Goal: Task Accomplishment & Management: Manage account settings

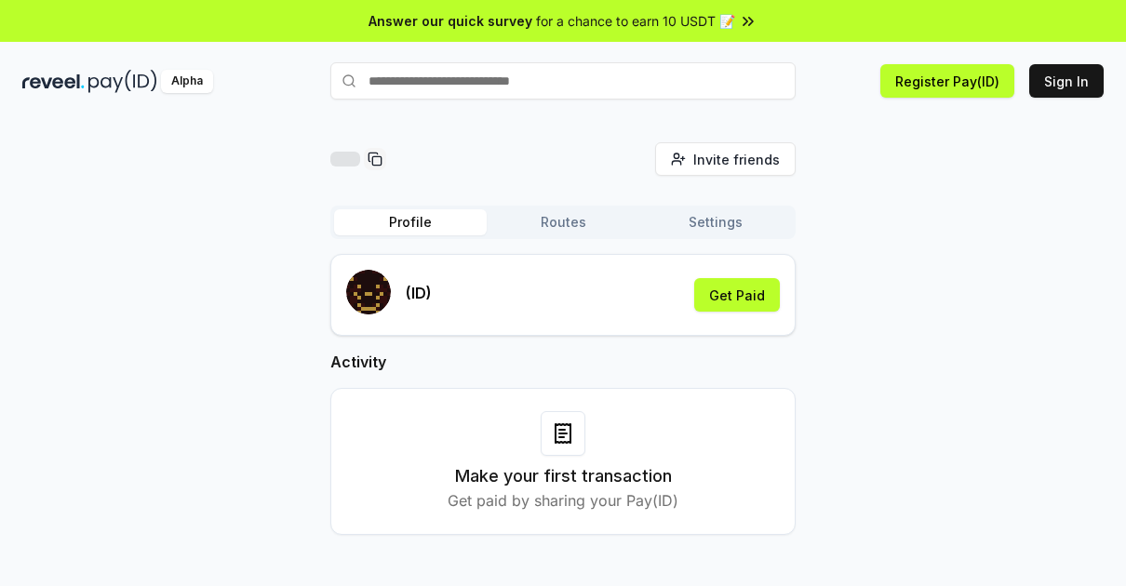
click at [918, 370] on div "Invite friends Invite Profile Routes Settings (ID) Get Paid Activity Make your …" at bounding box center [563, 353] width 1082 height 423
click at [1074, 92] on button "Sign In" at bounding box center [1066, 81] width 74 height 34
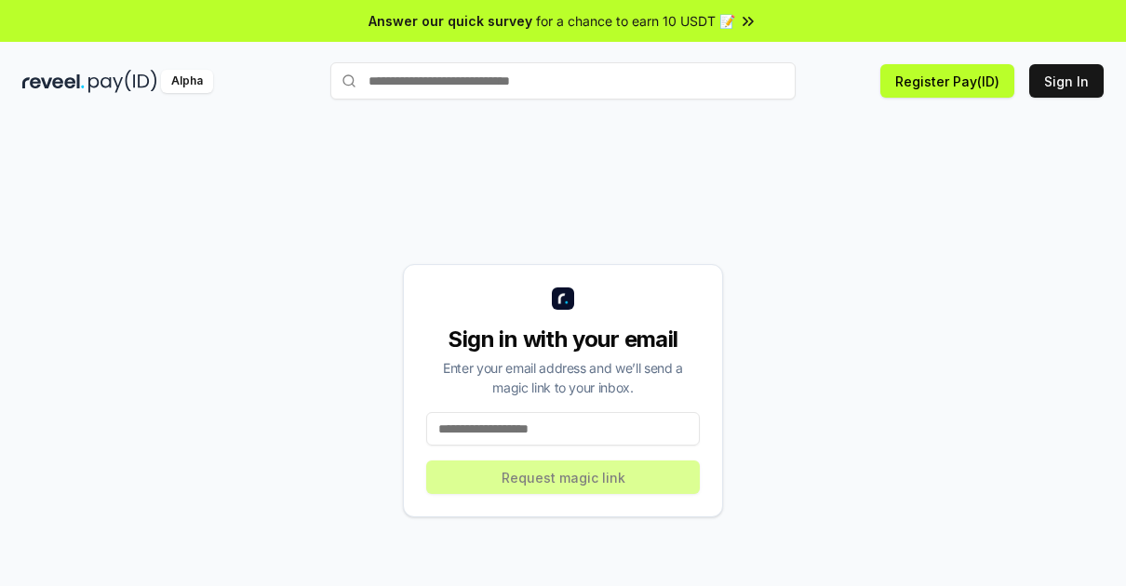
click at [582, 439] on input at bounding box center [563, 429] width 274 height 34
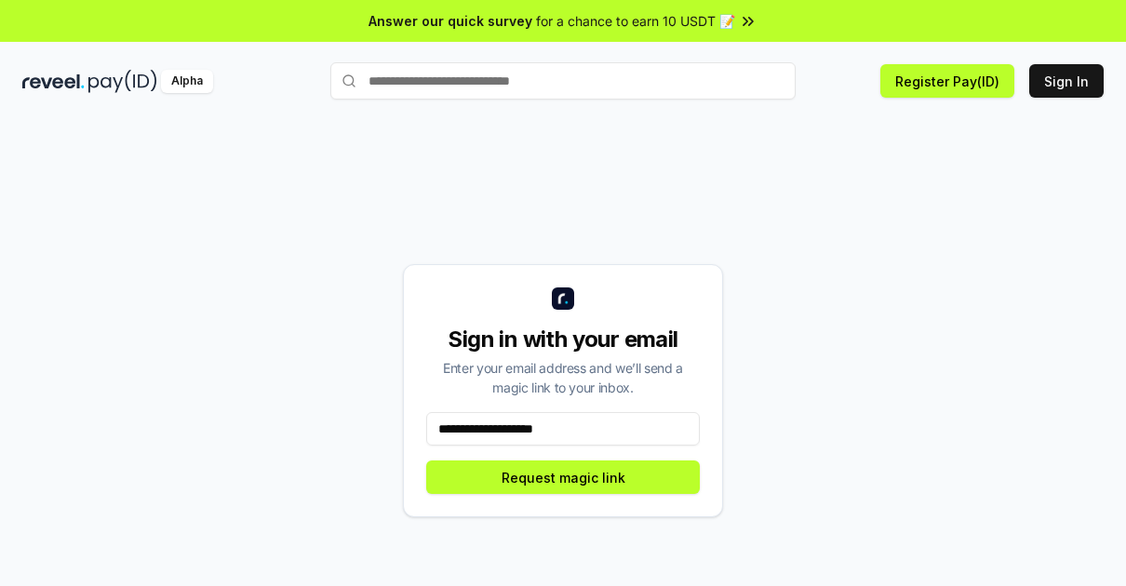
type input "**********"
click at [572, 495] on div "**********" at bounding box center [563, 390] width 320 height 253
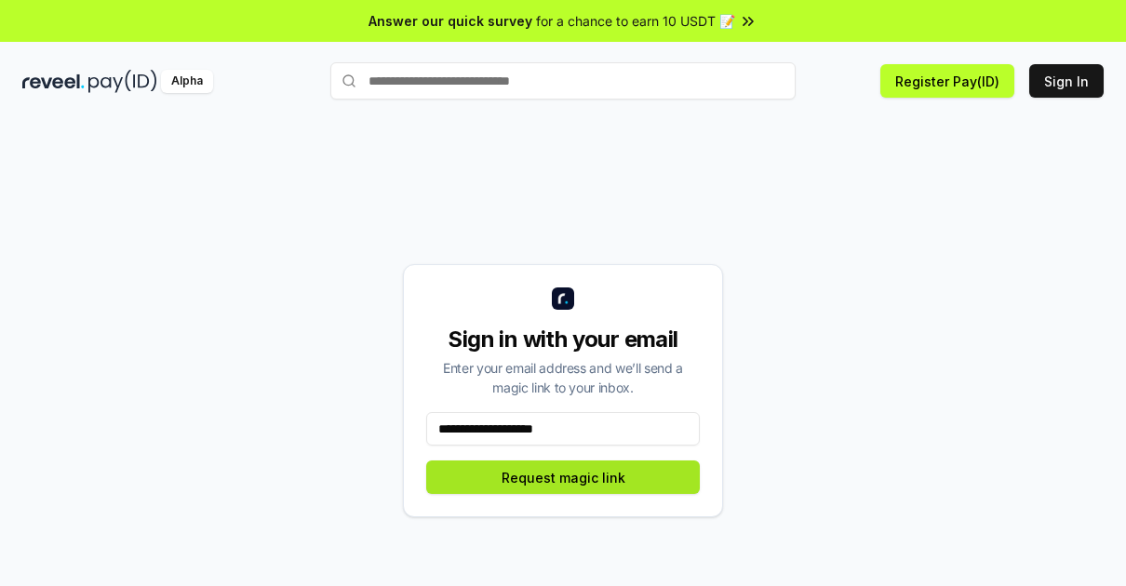
click at [584, 483] on button "Request magic link" at bounding box center [563, 478] width 274 height 34
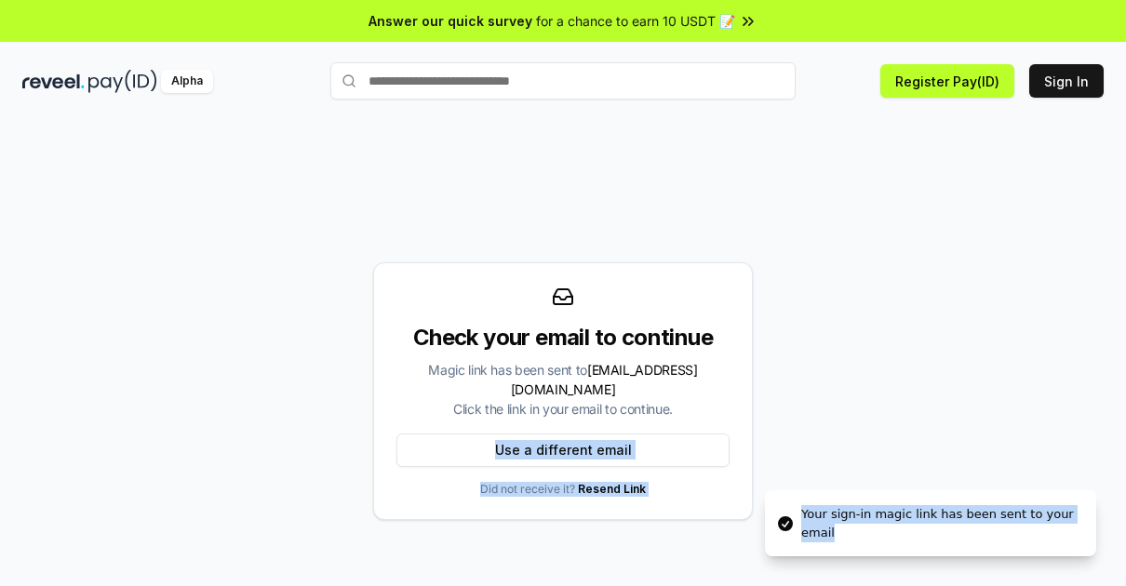
click at [867, 445] on div "Check your email to continue Magic link has been sent to vothachbao@gmail.com C…" at bounding box center [563, 390] width 1082 height 497
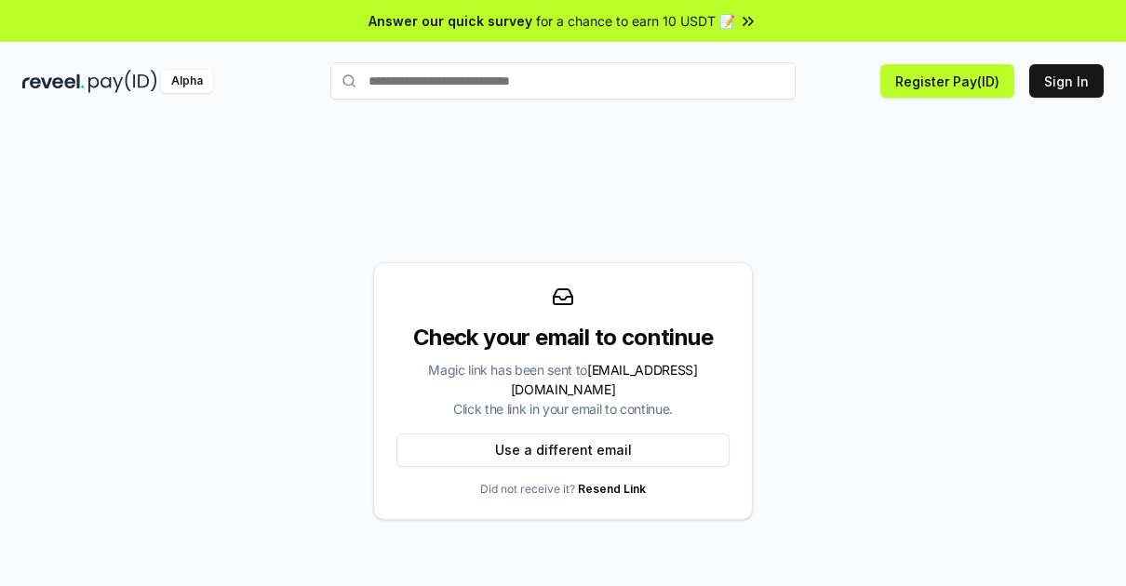
click at [854, 465] on div "Check your email to continue Magic link has been sent to vothachbao@gmail.com C…" at bounding box center [563, 390] width 1082 height 497
click at [574, 442] on button "Use a different email" at bounding box center [563, 451] width 333 height 34
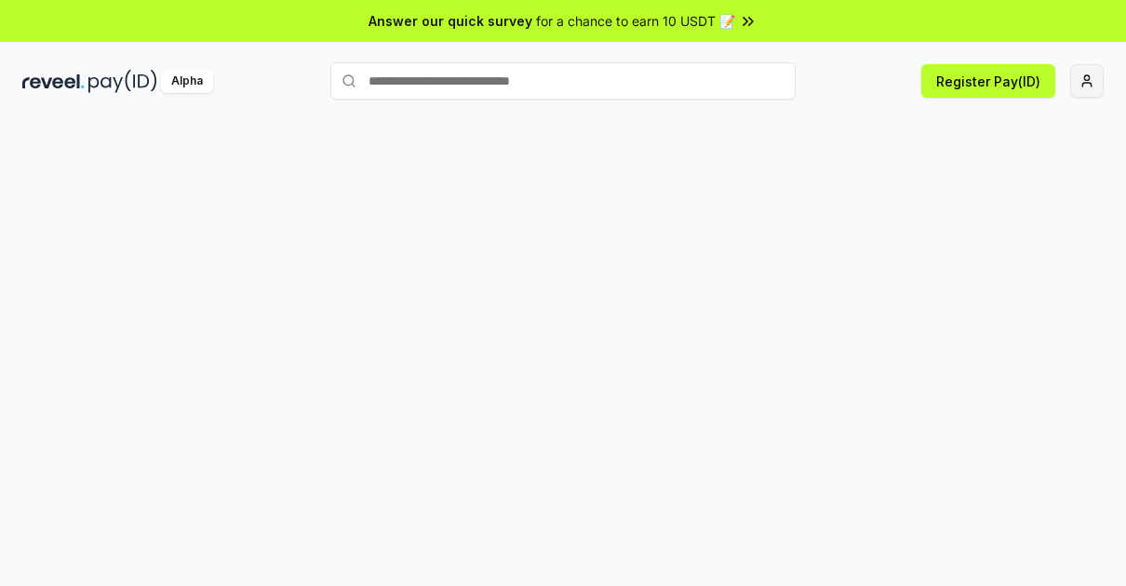
click at [1084, 81] on html "Answer our quick survey for a chance to earn 10 USDT 📝 Alpha Register Pay(ID)" at bounding box center [563, 293] width 1126 height 586
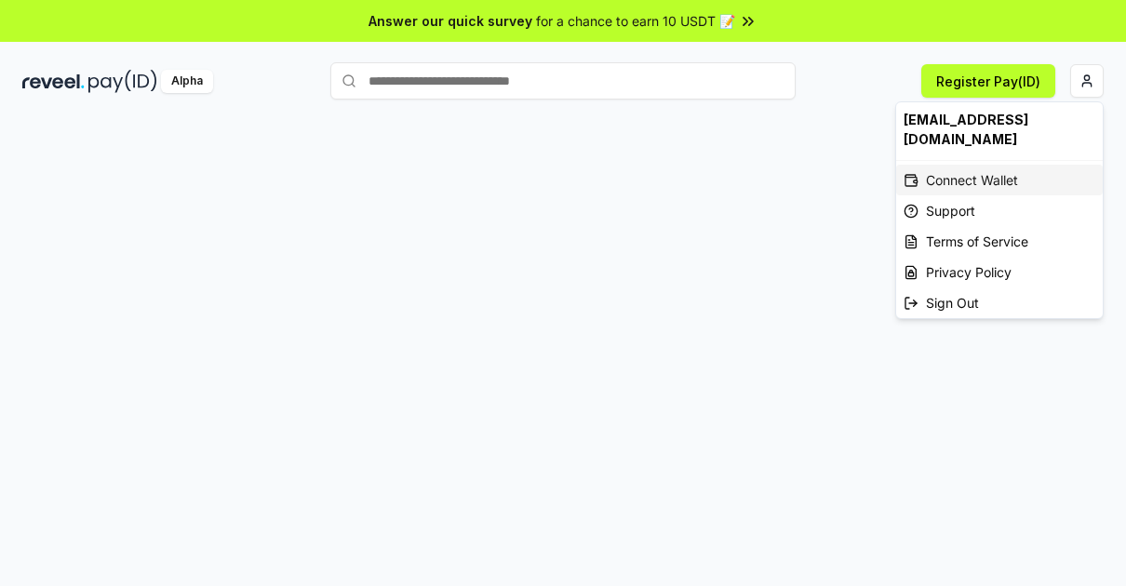
click at [970, 168] on div "Connect Wallet" at bounding box center [999, 180] width 207 height 31
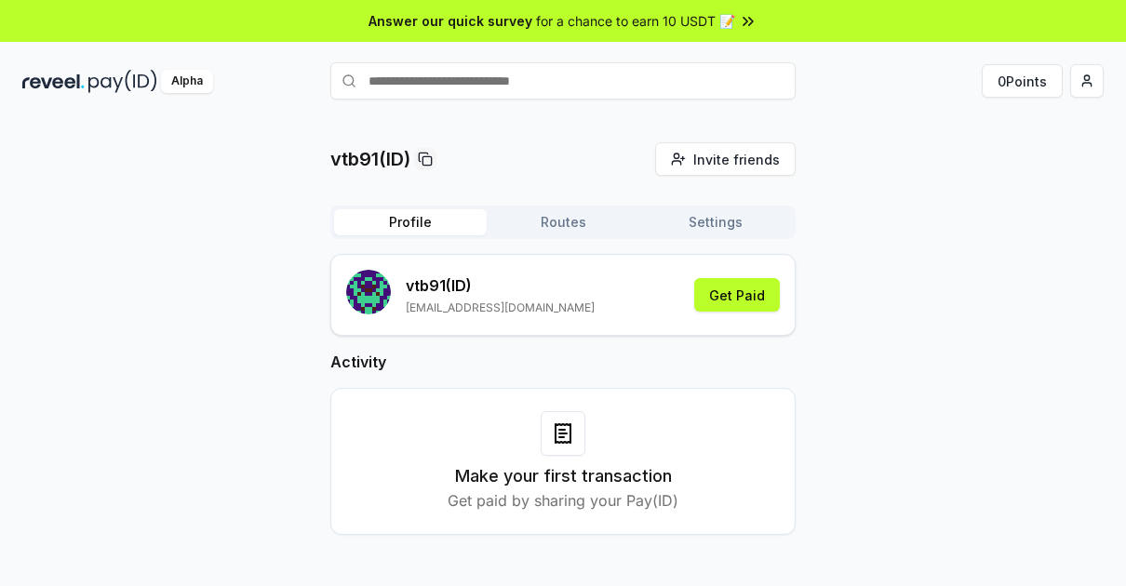
click at [903, 229] on div "vtb91(ID) Invite friends Invite Profile Routes Settings vtb91 (ID) [EMAIL_ADDRE…" at bounding box center [563, 353] width 1082 height 423
click at [1084, 84] on html "Answer our quick survey for a chance to earn 10 USDT 📝 Alpha 0 Points vtb91(ID)…" at bounding box center [563, 293] width 1126 height 586
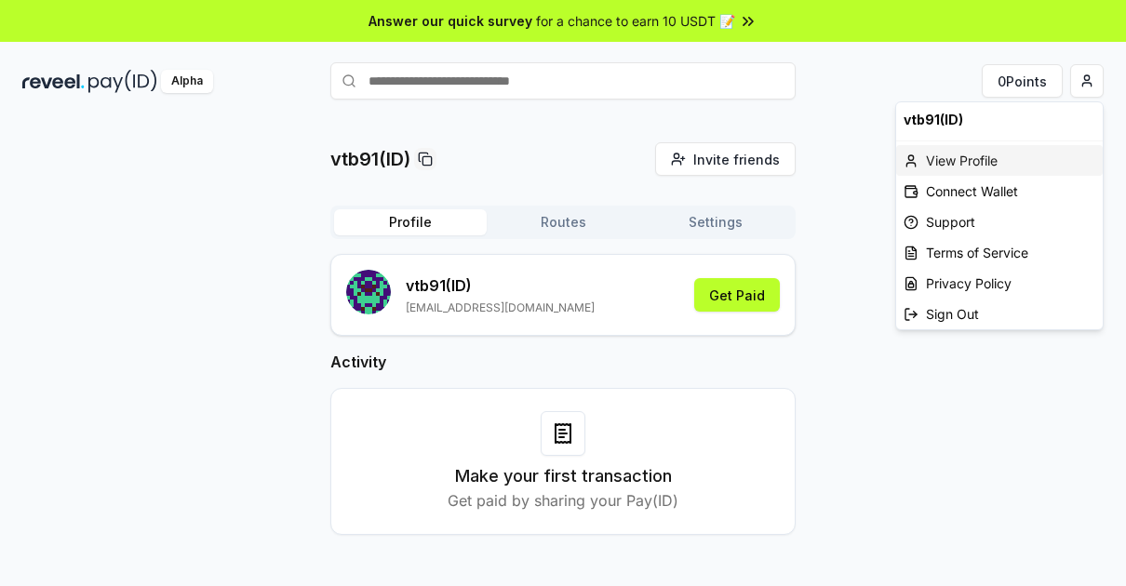
click at [958, 154] on div "View Profile" at bounding box center [999, 160] width 207 height 31
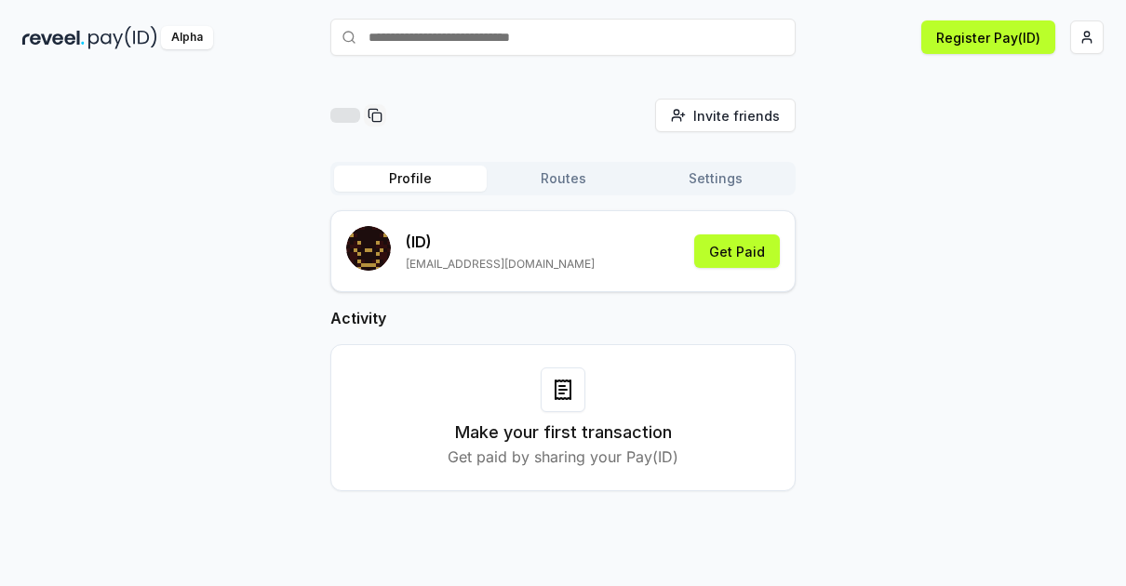
scroll to position [53, 0]
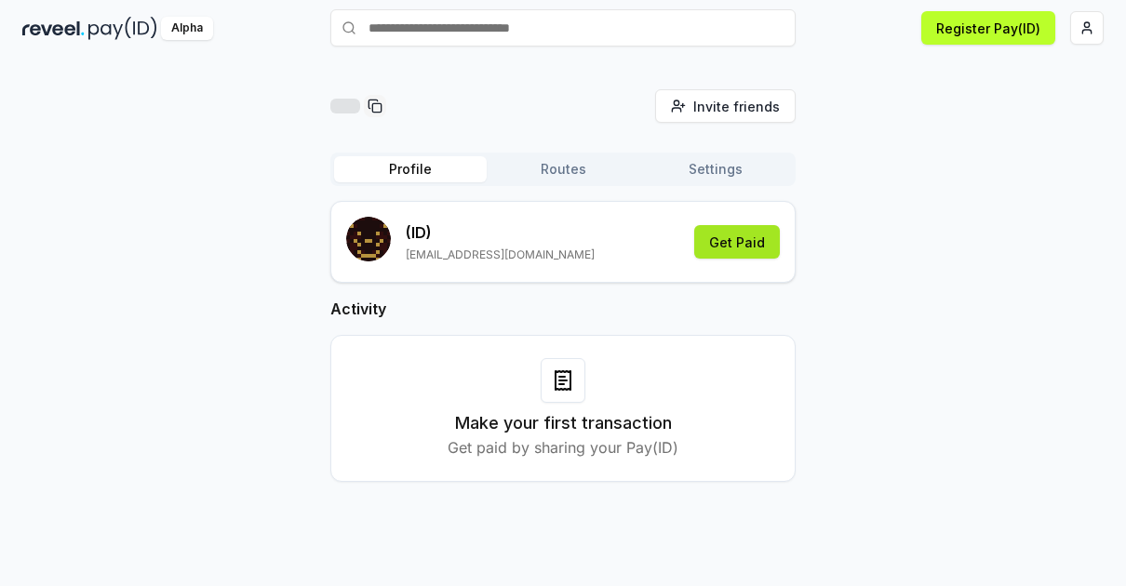
click at [748, 235] on button "Get Paid" at bounding box center [737, 242] width 86 height 34
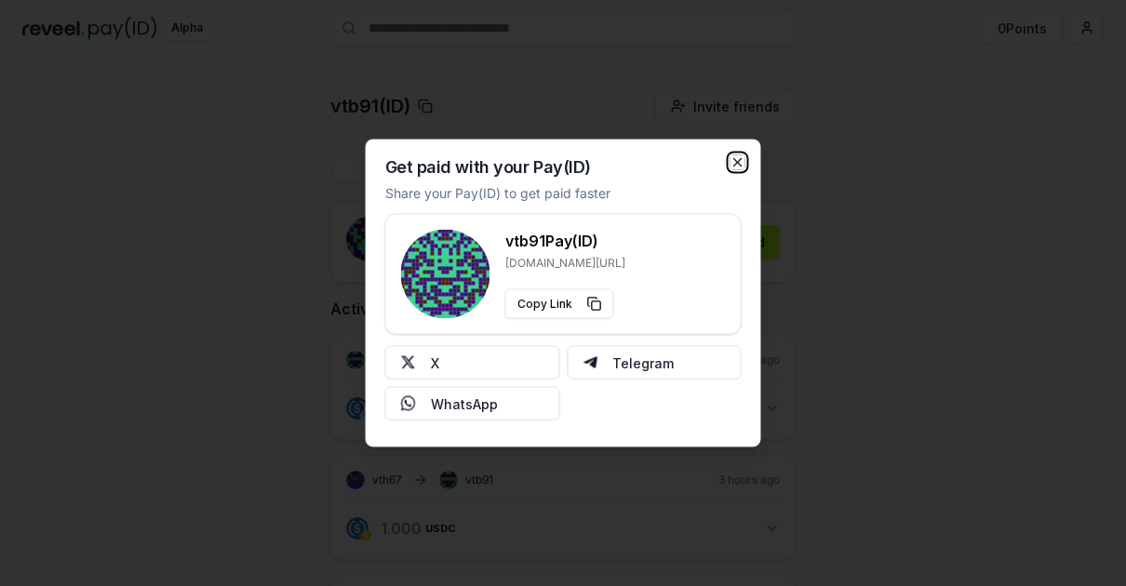
click at [737, 164] on icon "button" at bounding box center [738, 162] width 15 height 15
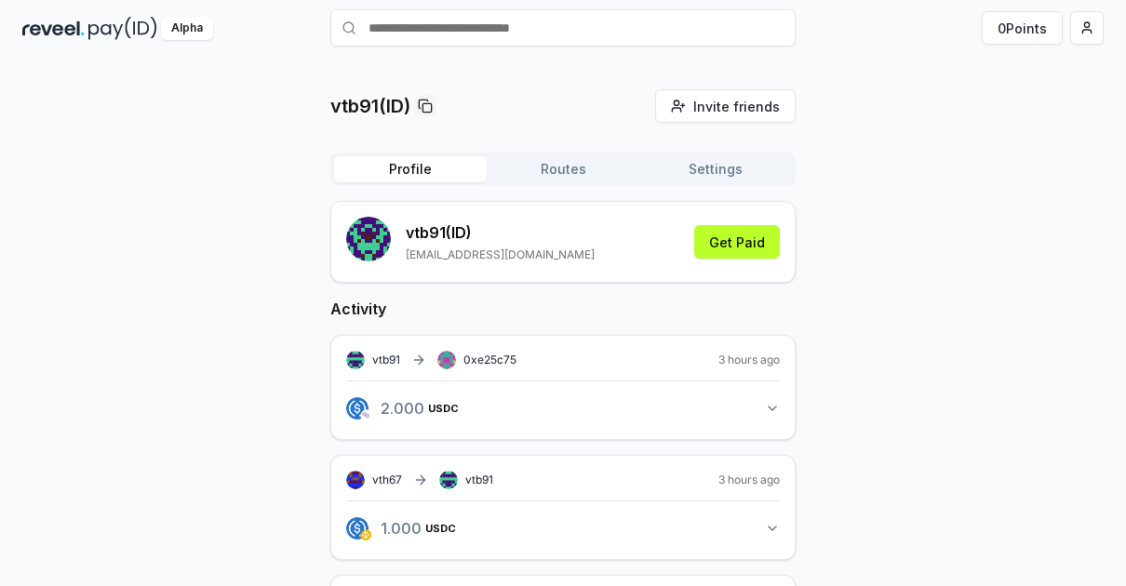
click at [774, 403] on icon "button" at bounding box center [772, 408] width 15 height 15
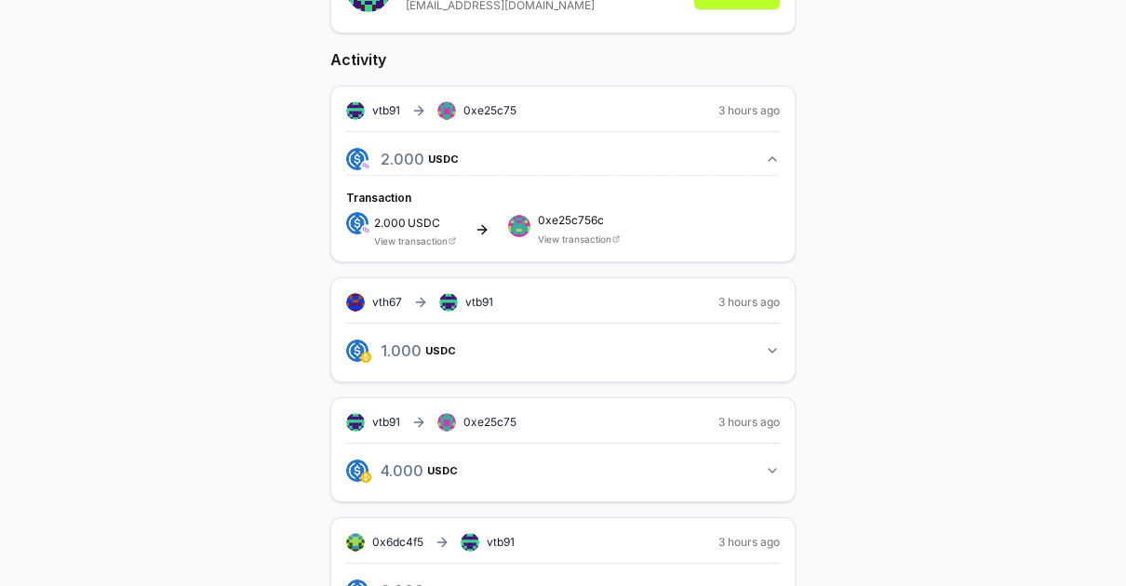
scroll to position [289, 0]
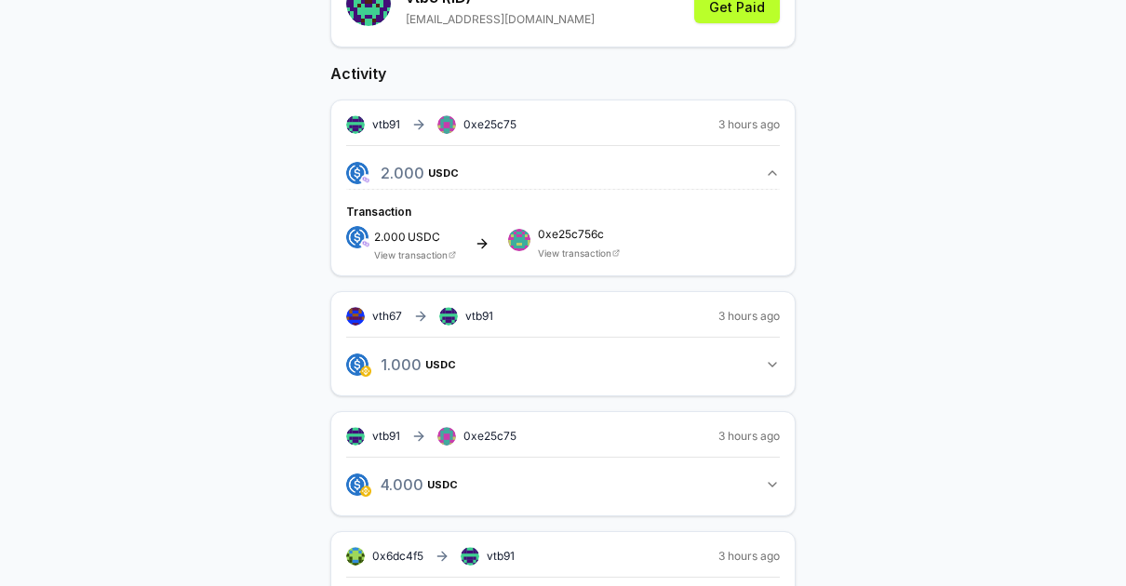
click at [775, 183] on button "2.000 USDC 2 USDC" at bounding box center [563, 173] width 434 height 32
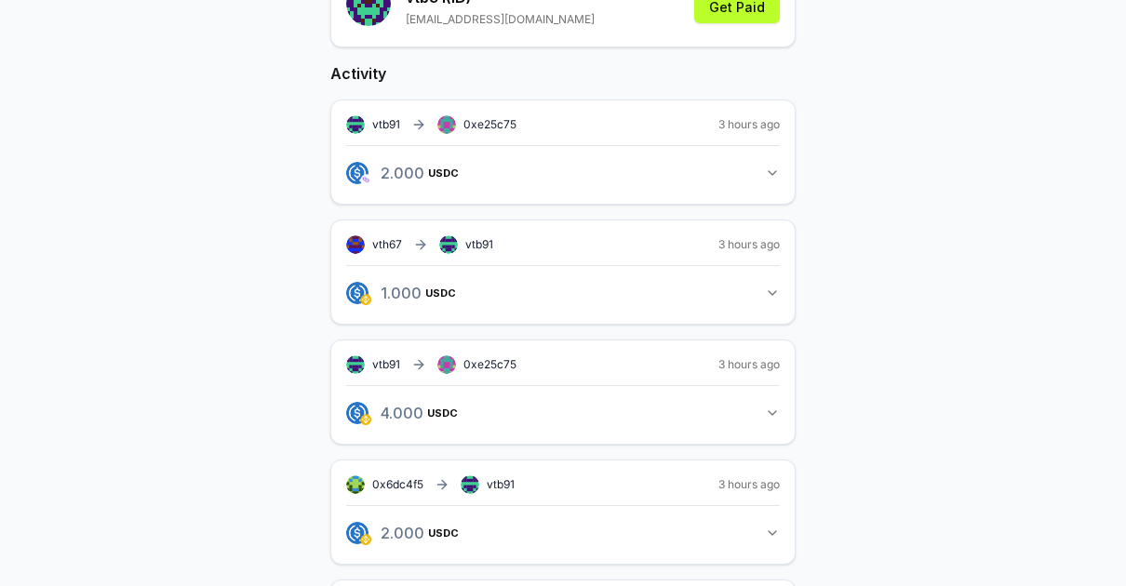
scroll to position [45, 0]
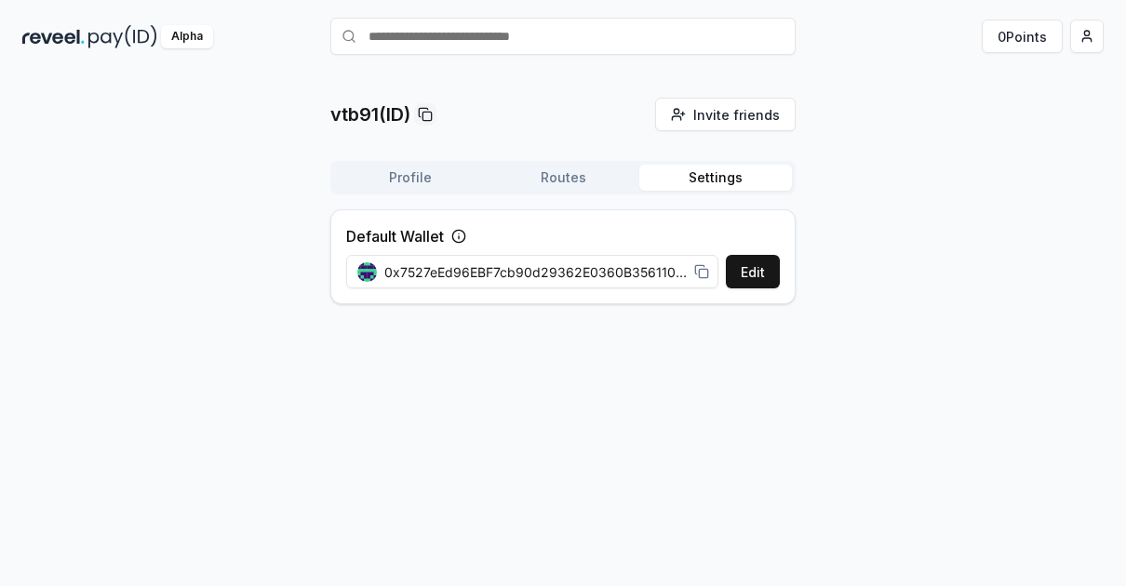
click at [728, 172] on button "Settings" at bounding box center [715, 178] width 153 height 26
click at [567, 180] on button "Routes" at bounding box center [563, 178] width 153 height 26
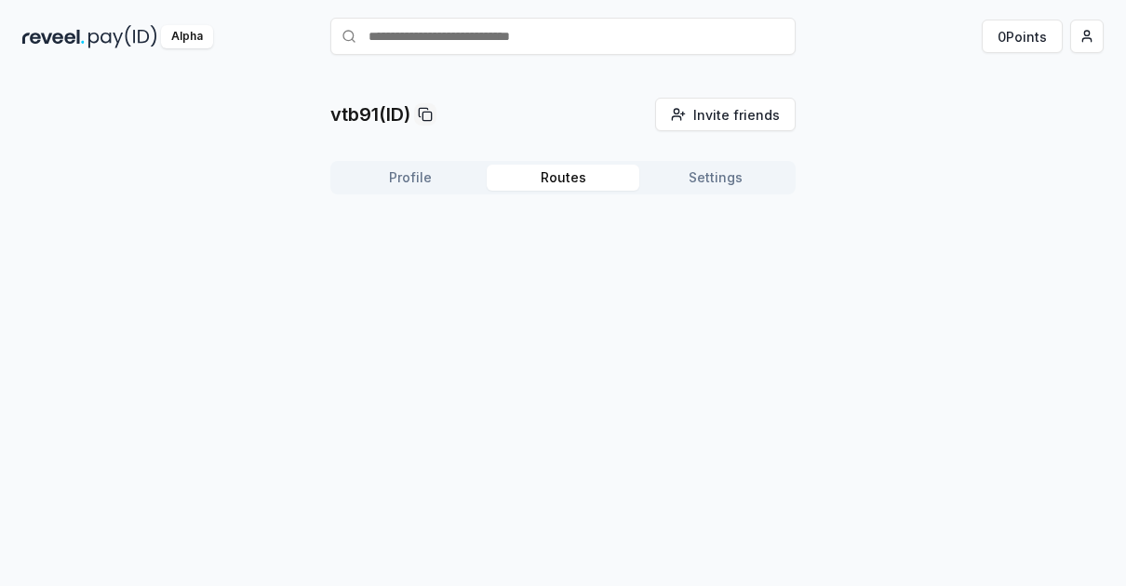
click at [456, 184] on button "Profile" at bounding box center [410, 178] width 153 height 26
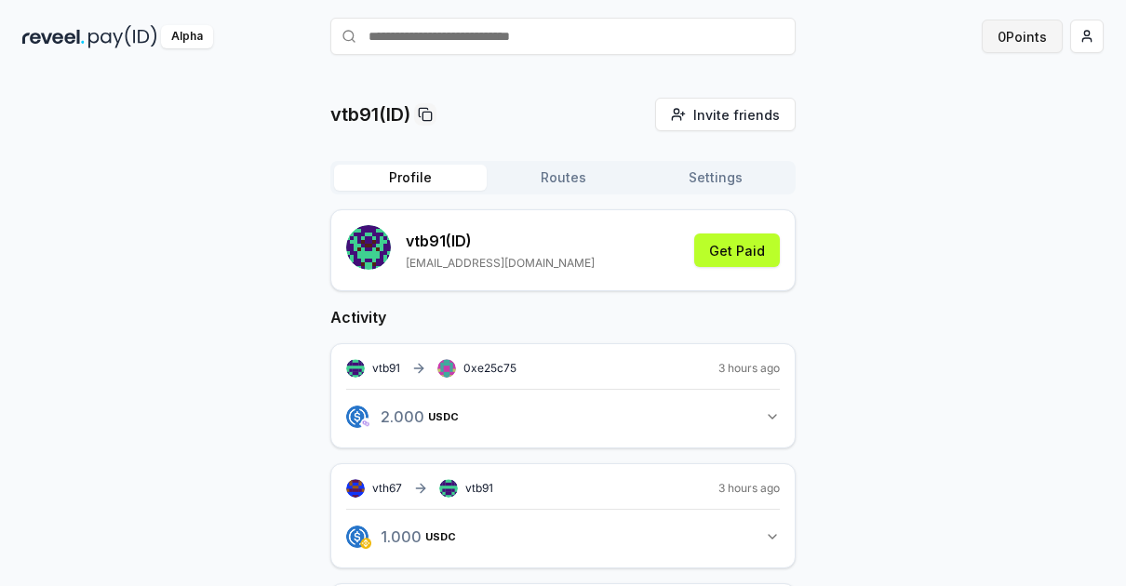
click at [1026, 37] on button "0 Points" at bounding box center [1022, 37] width 81 height 34
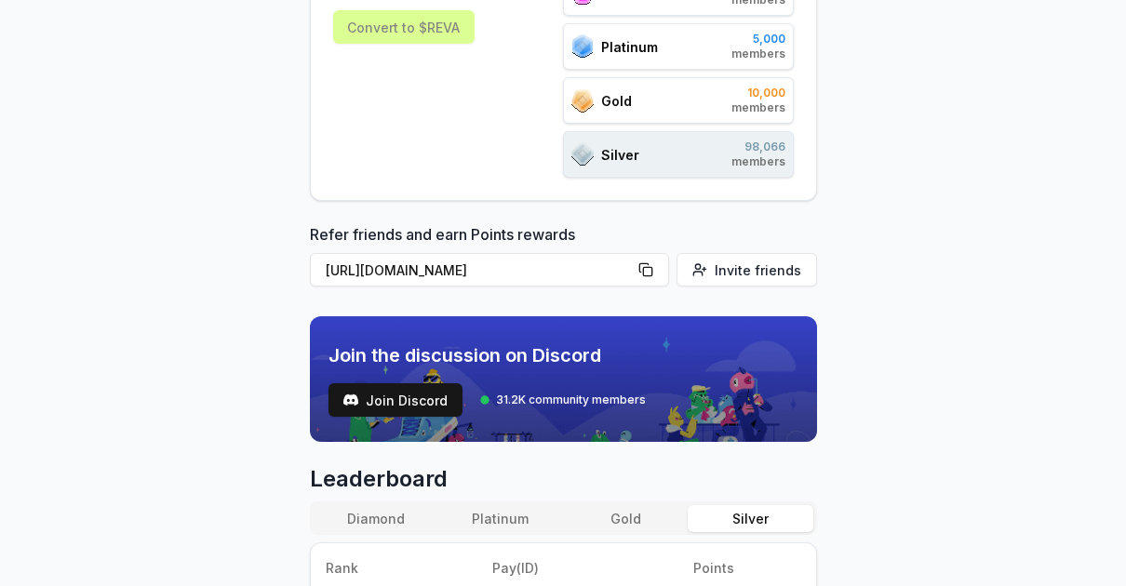
scroll to position [346, 0]
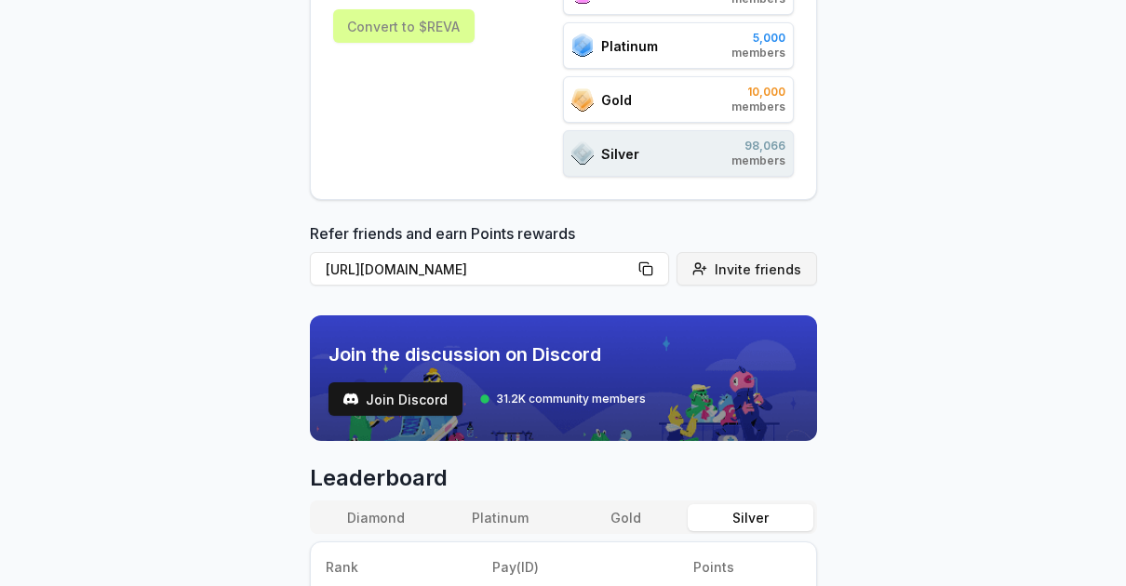
click at [769, 266] on span "Invite friends" at bounding box center [758, 270] width 87 height 20
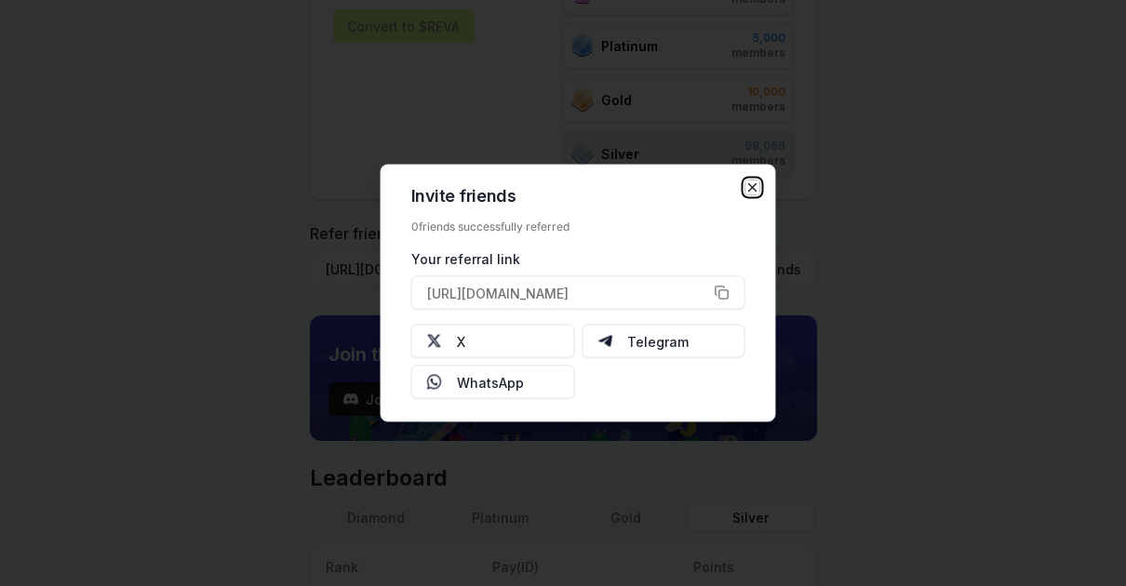
click at [751, 189] on icon "button" at bounding box center [752, 187] width 7 height 7
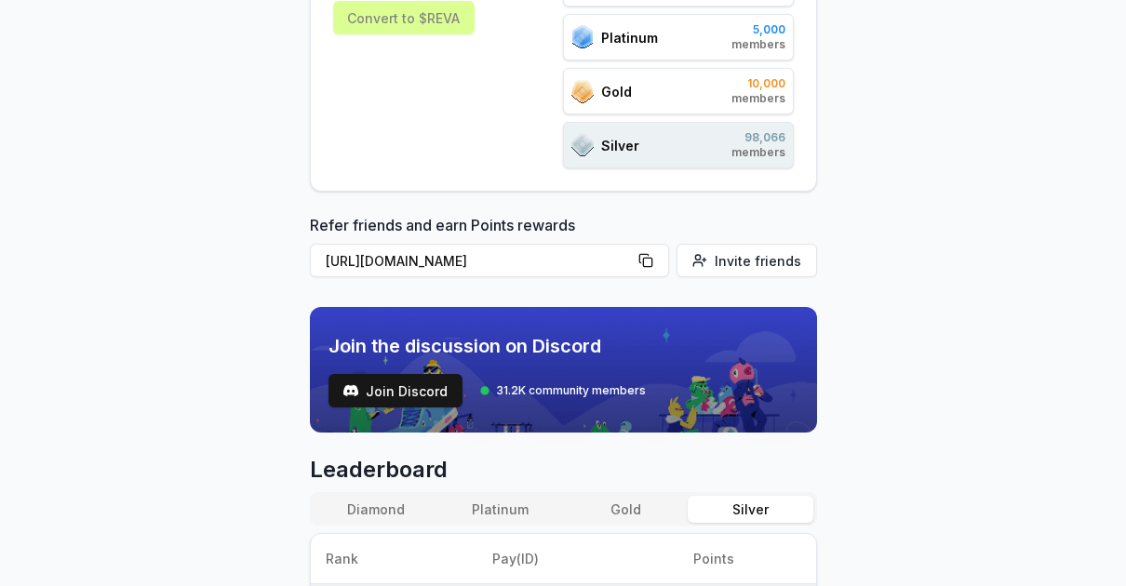
scroll to position [0, 0]
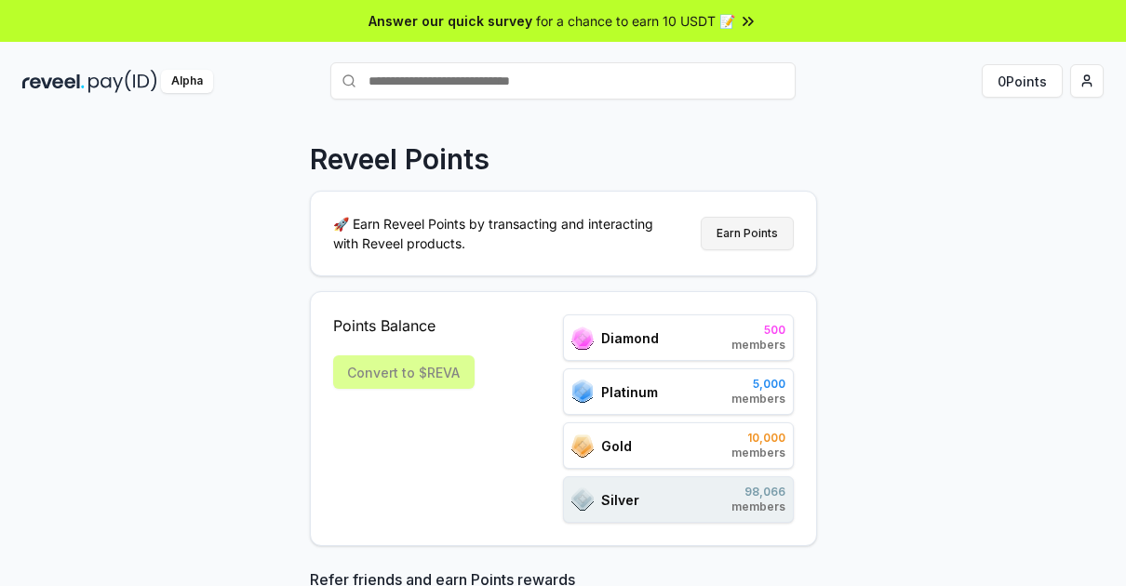
click at [767, 235] on button "Earn Points" at bounding box center [747, 234] width 93 height 34
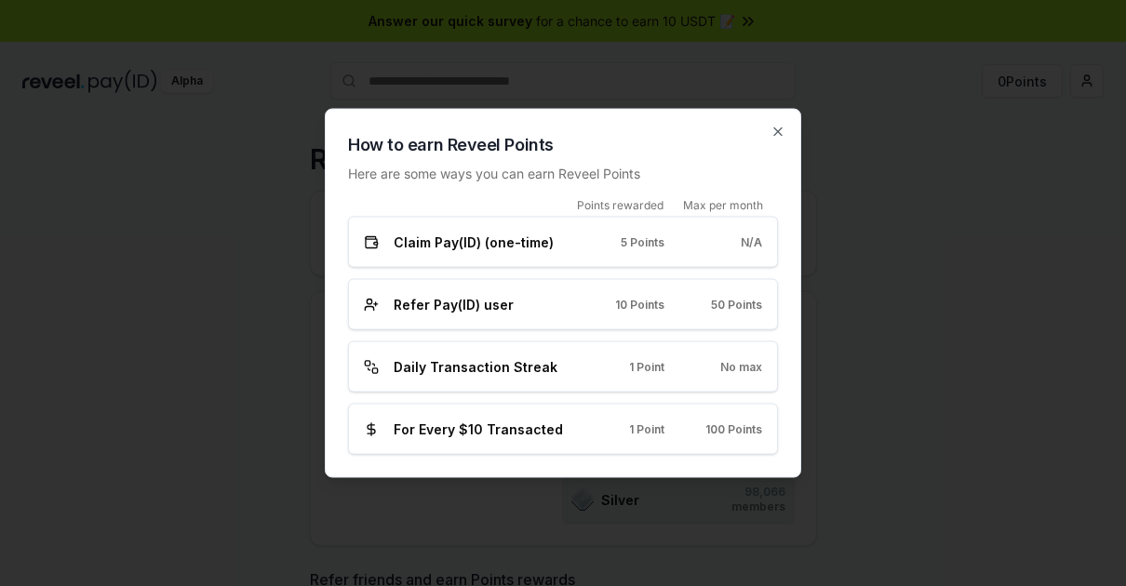
click at [503, 244] on span "Claim Pay(ID) (one-time)" at bounding box center [474, 243] width 160 height 20
click at [495, 371] on span "Daily Transaction Streak" at bounding box center [476, 367] width 164 height 20
drag, startPoint x: 438, startPoint y: 436, endPoint x: 514, endPoint y: 432, distance: 75.5
click at [510, 433] on span "For Every $10 Transacted" at bounding box center [478, 430] width 169 height 20
click at [542, 431] on span "For Every $10 Transacted" at bounding box center [478, 430] width 169 height 20
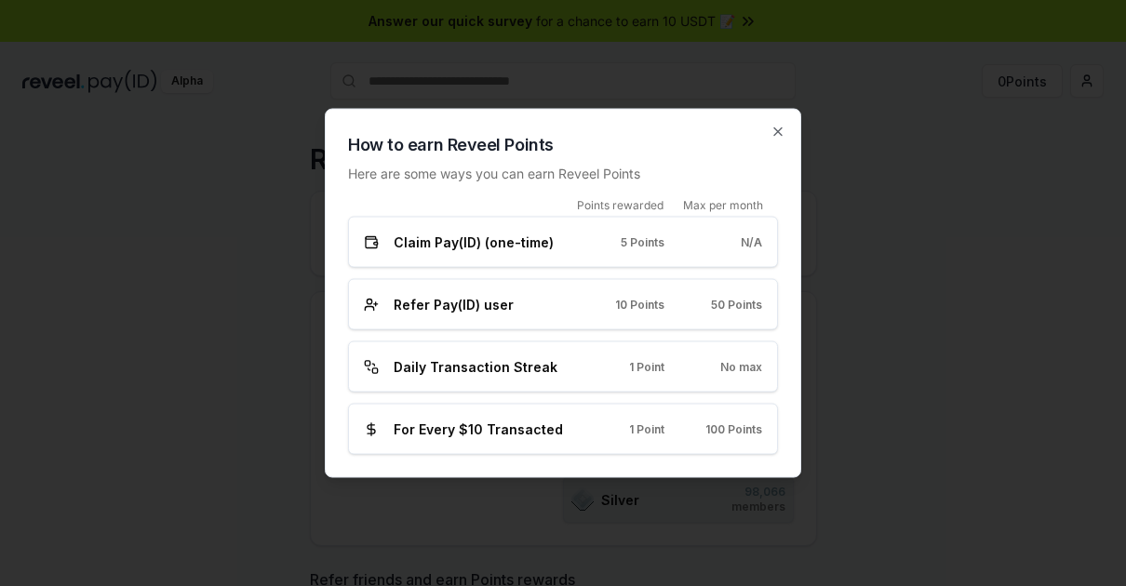
click at [629, 283] on div "Refer Pay(ID) user 10 Points 50 Points" at bounding box center [563, 304] width 430 height 51
click at [382, 307] on div "Refer Pay(ID) user" at bounding box center [465, 305] width 203 height 20
click at [394, 240] on span "Claim Pay(ID) (one-time)" at bounding box center [474, 243] width 160 height 20
click at [773, 133] on icon "button" at bounding box center [778, 132] width 15 height 15
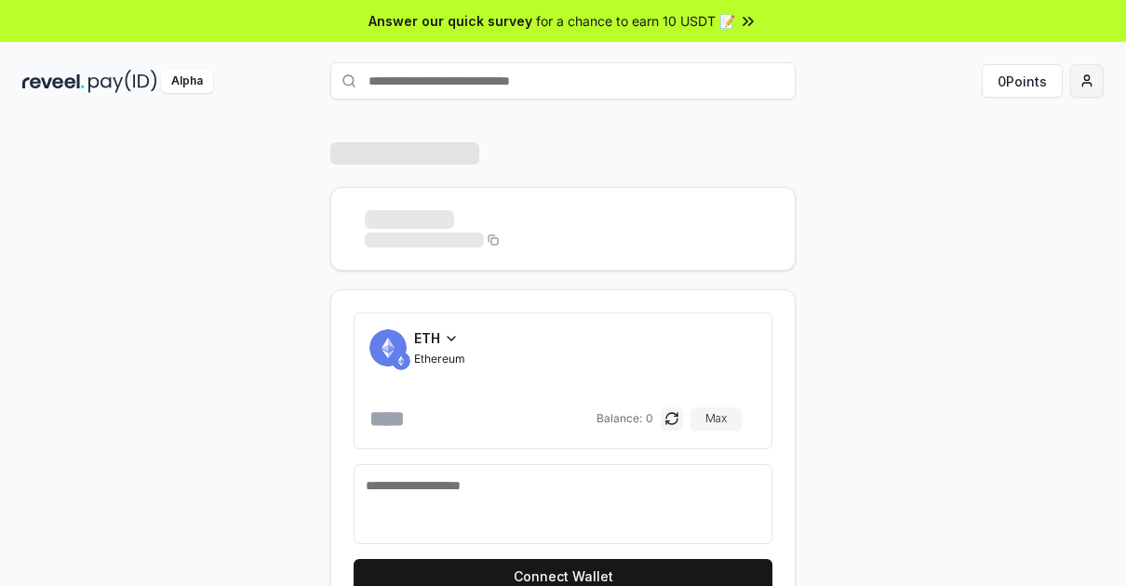
click at [1086, 90] on html "Answer our quick survey for a chance to earn 10 USDT 📝 Alpha 0 Points ETH Ether…" at bounding box center [563, 293] width 1126 height 586
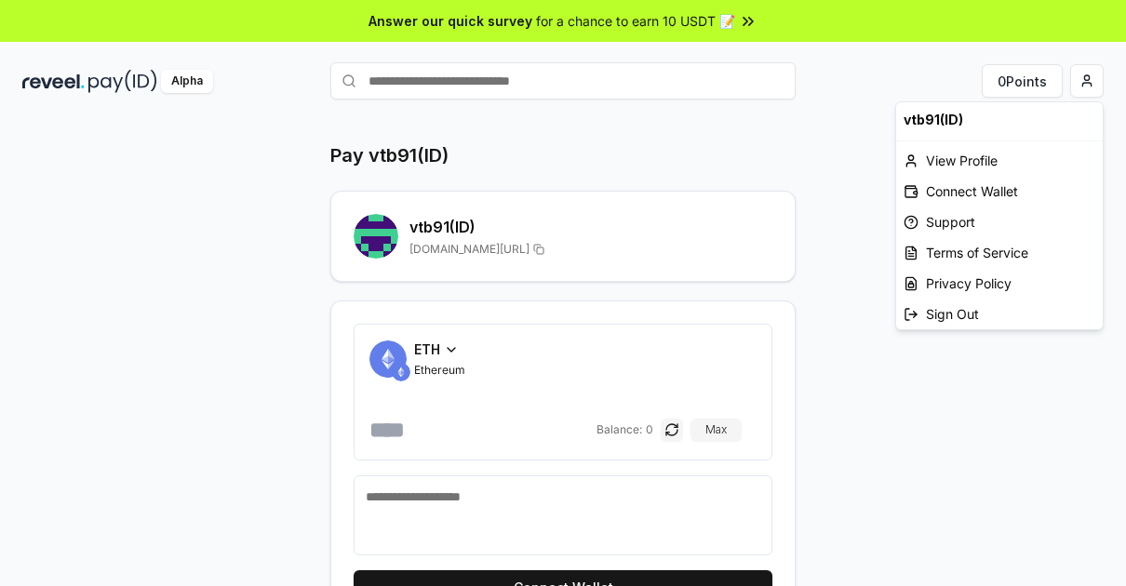
click at [834, 405] on html "Answer our quick survey for a chance to earn 10 USDT 📝 Alpha 0 Points Pay vtb91…" at bounding box center [563, 293] width 1126 height 586
